Goal: Task Accomplishment & Management: Manage account settings

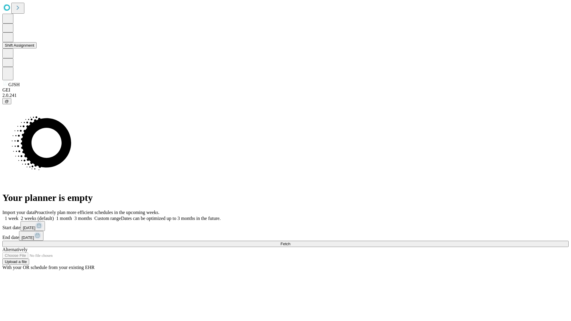
click at [37, 48] on button "Shift Assignment" at bounding box center [19, 45] width 34 height 6
